Goal: Task Accomplishment & Management: Manage account settings

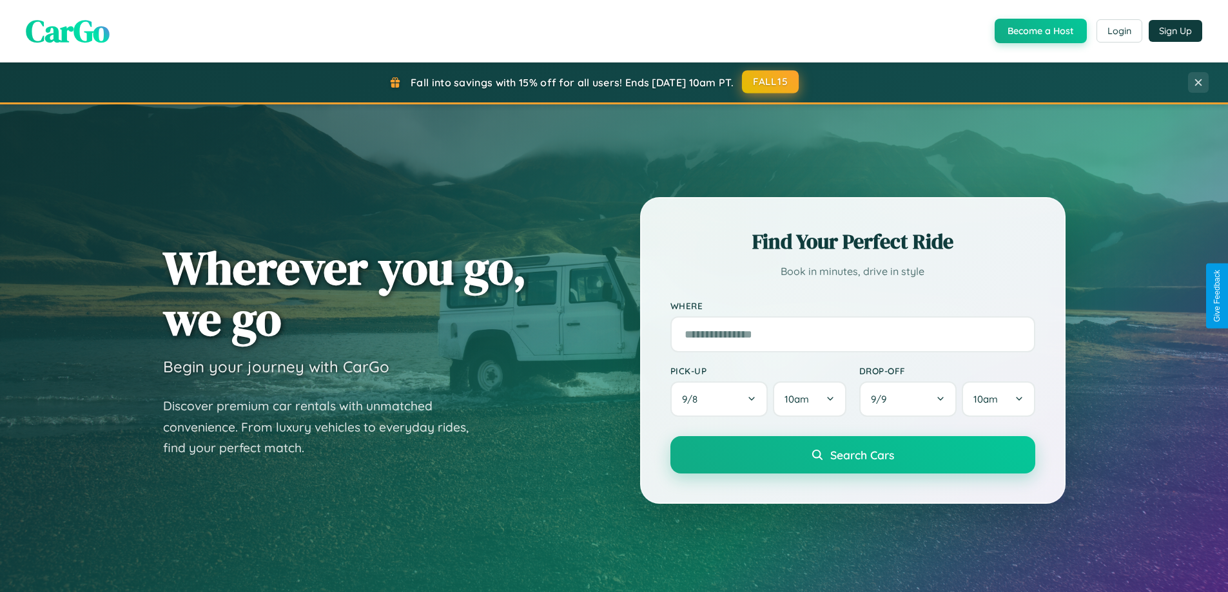
click at [771, 82] on button "FALL15" at bounding box center [770, 81] width 57 height 23
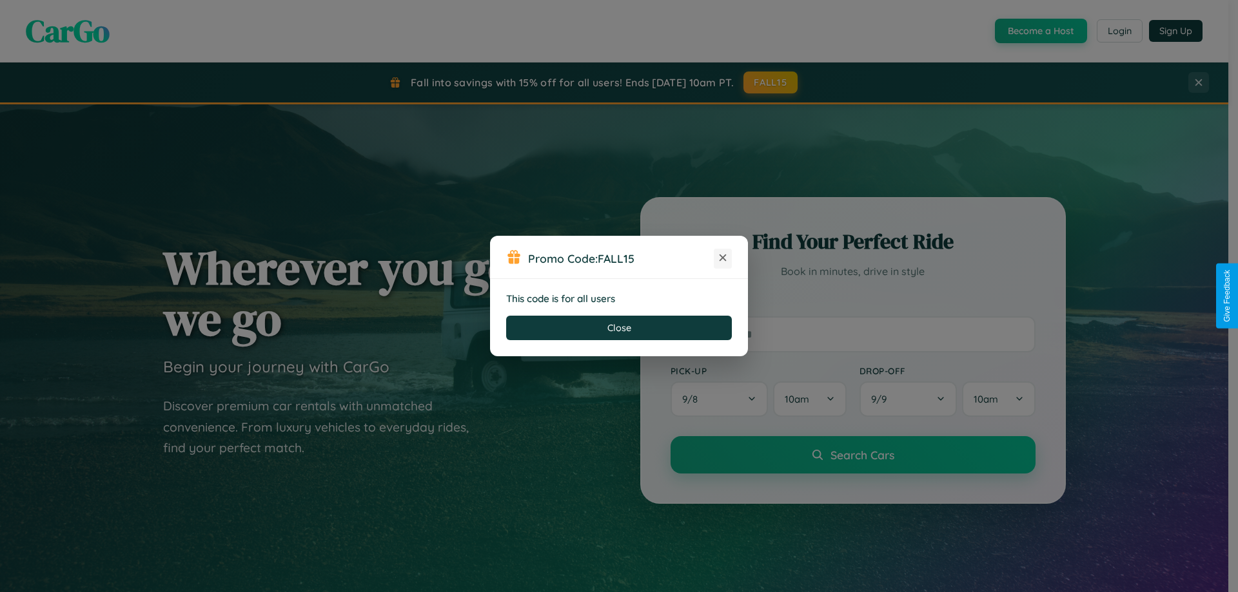
click at [723, 258] on icon at bounding box center [722, 257] width 13 height 13
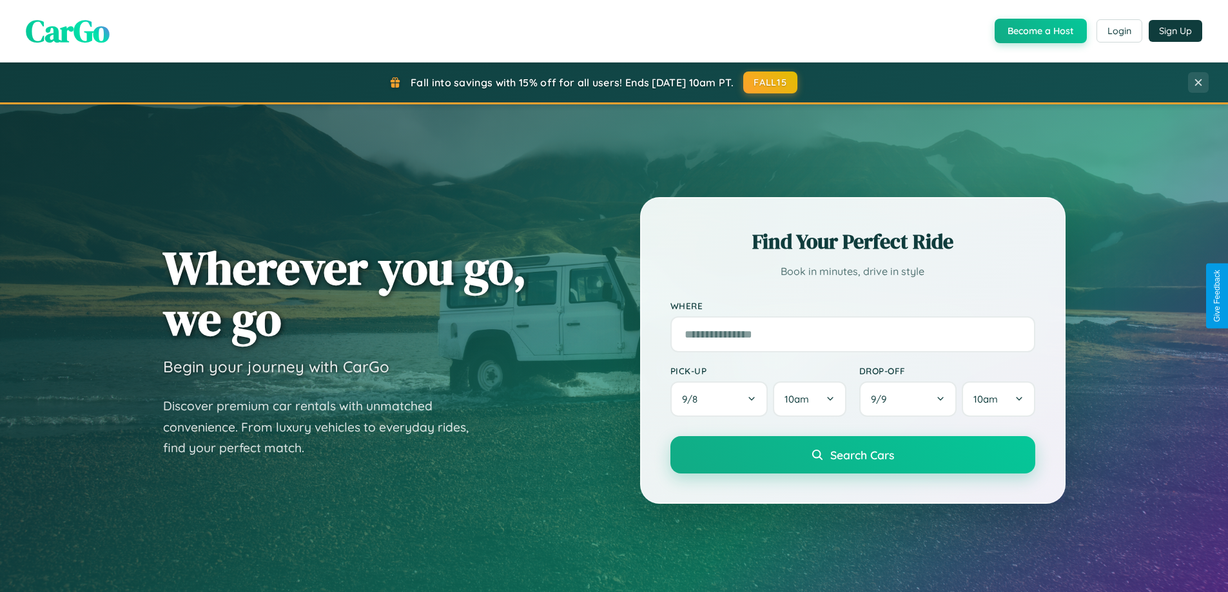
scroll to position [2480, 0]
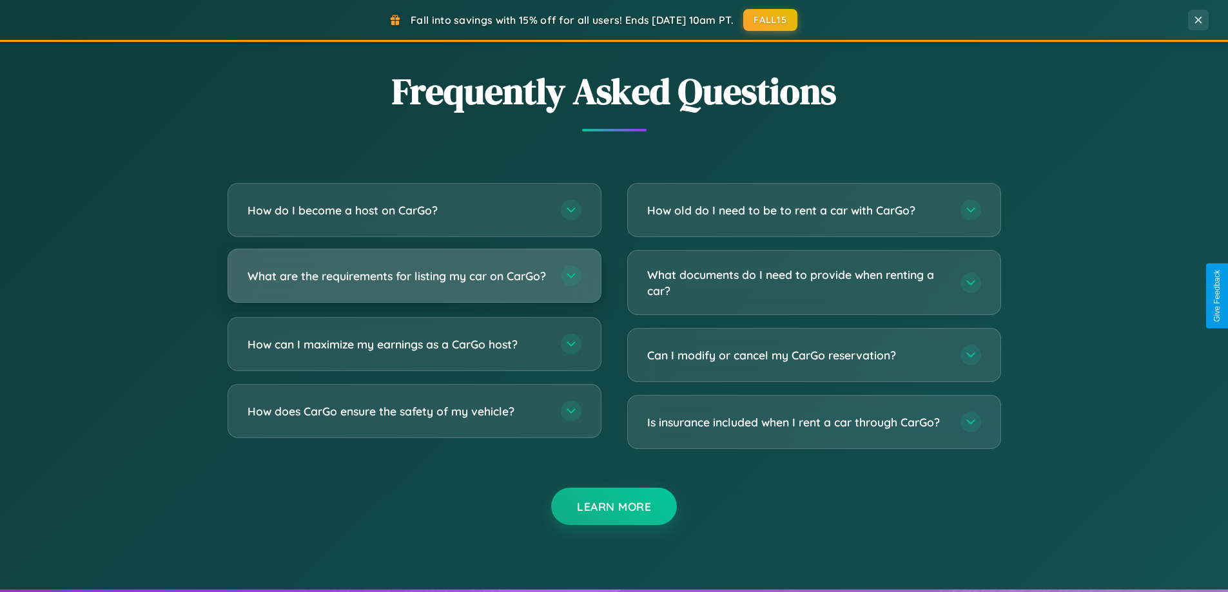
click at [414, 282] on h3 "What are the requirements for listing my car on CarGo?" at bounding box center [398, 276] width 300 height 16
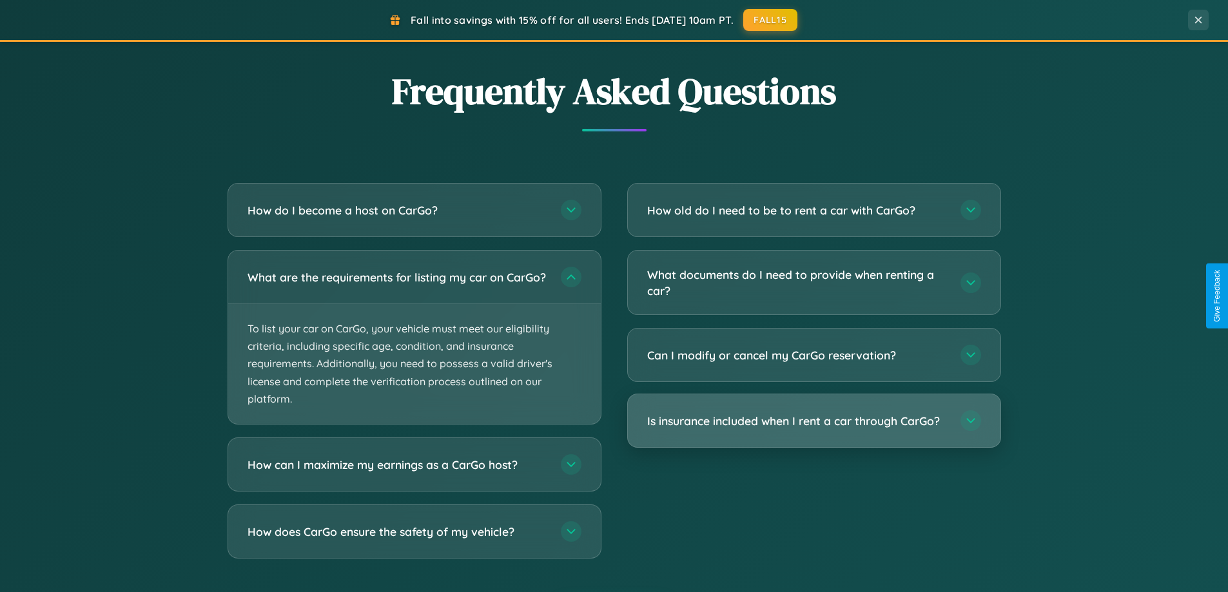
click at [813, 422] on h3 "Is insurance included when I rent a car through CarGo?" at bounding box center [797, 421] width 300 height 16
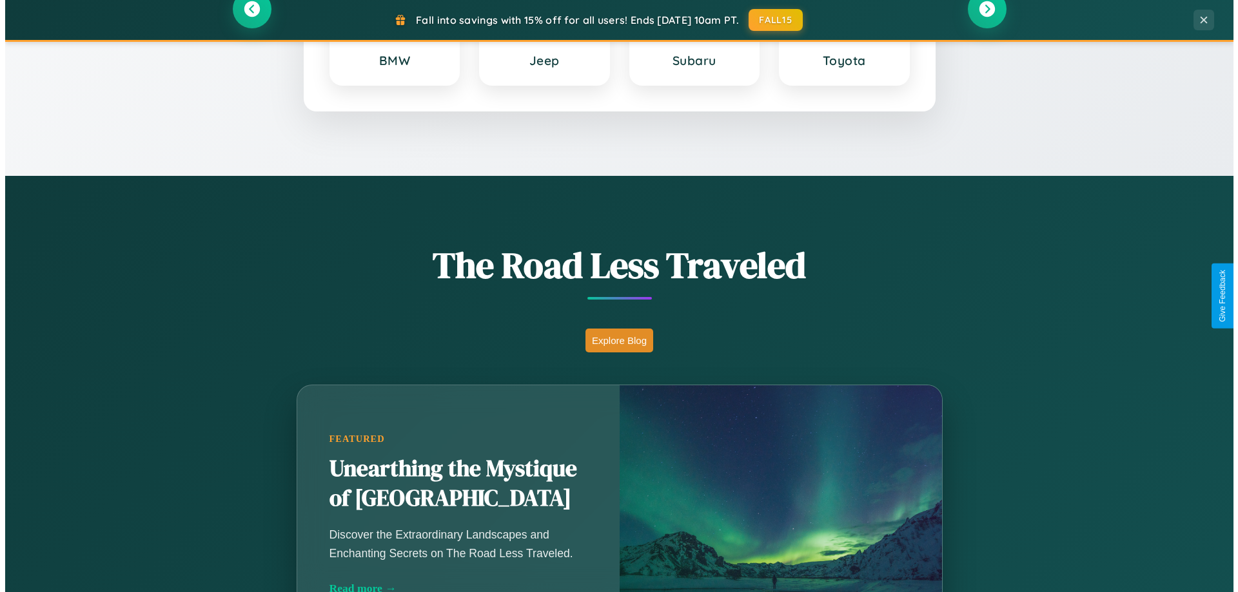
scroll to position [0, 0]
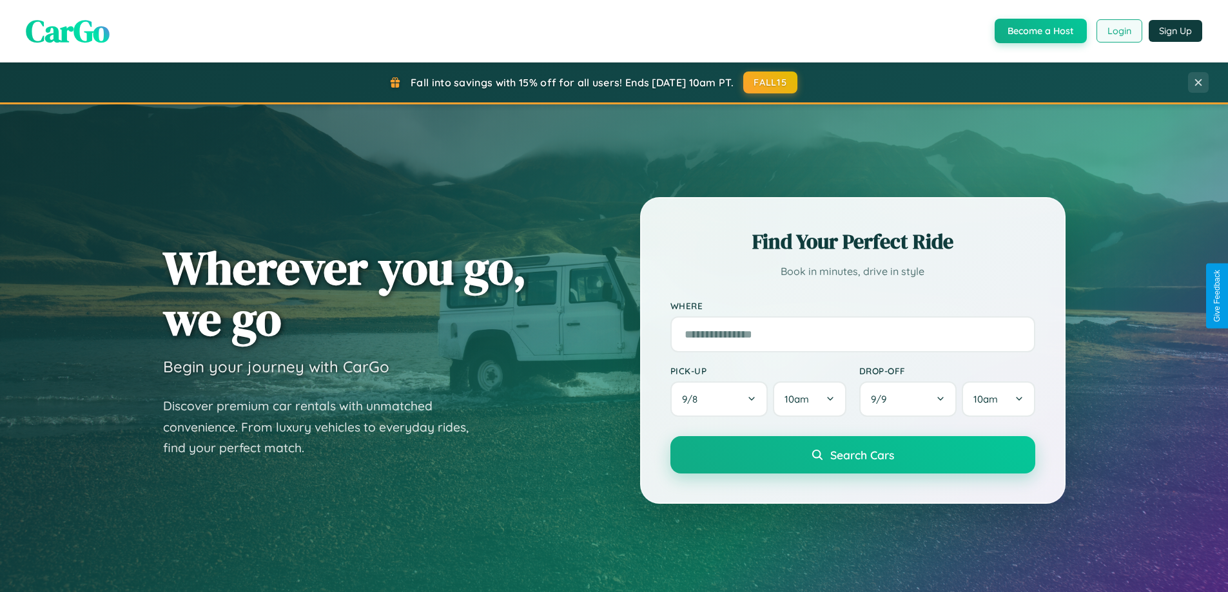
click at [1118, 31] on button "Login" at bounding box center [1119, 30] width 46 height 23
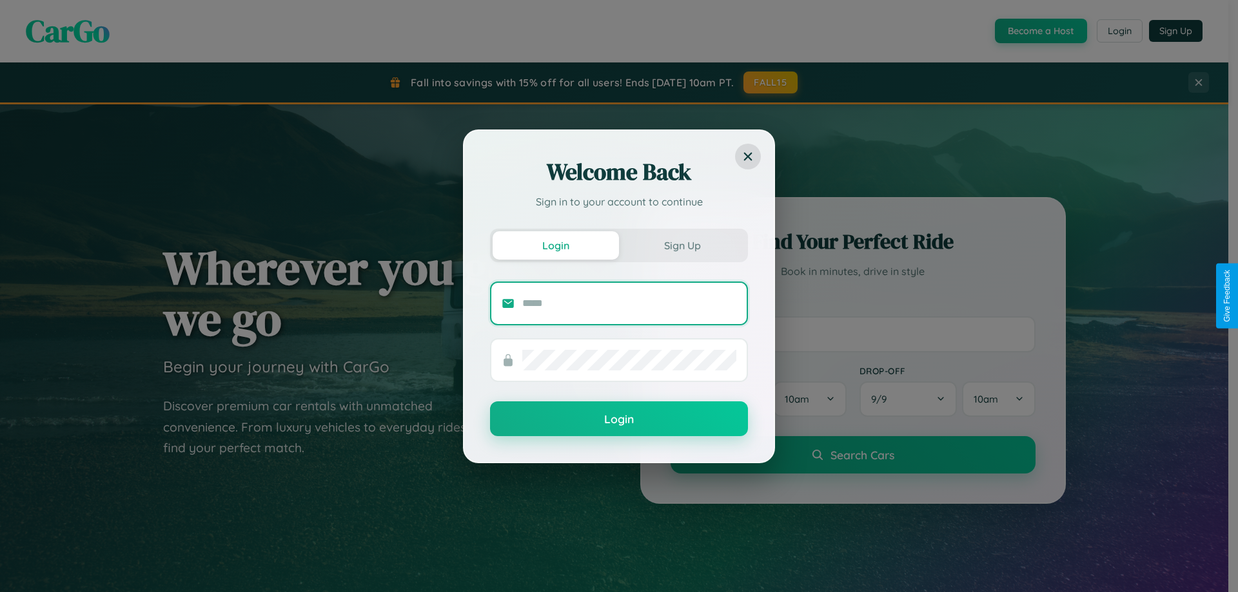
click at [629, 303] on input "text" at bounding box center [629, 303] width 214 height 21
type input "**********"
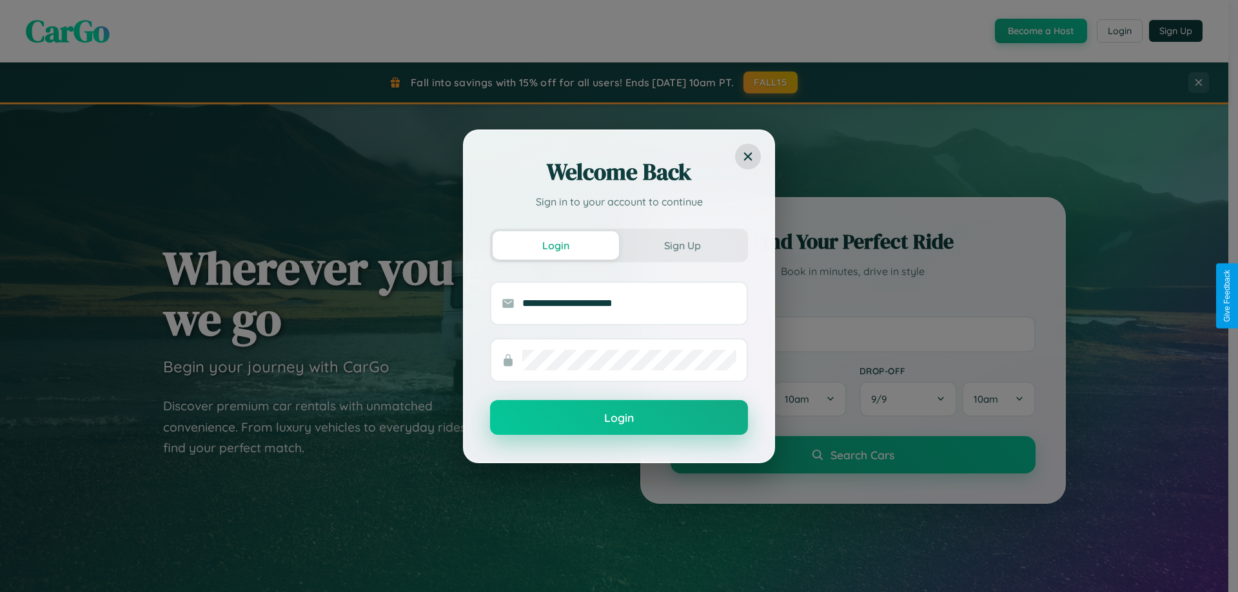
click at [619, 418] on button "Login" at bounding box center [619, 417] width 258 height 35
